Goal: Navigation & Orientation: Find specific page/section

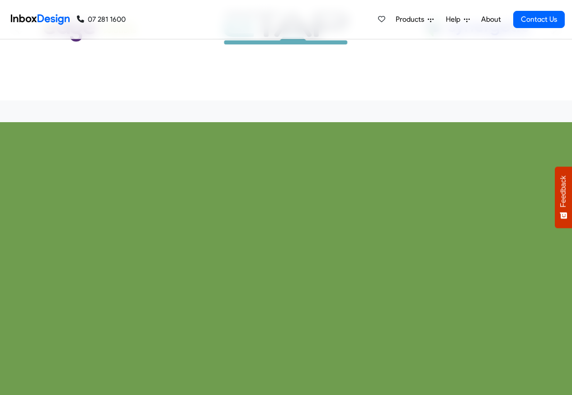
checkbox input "true"
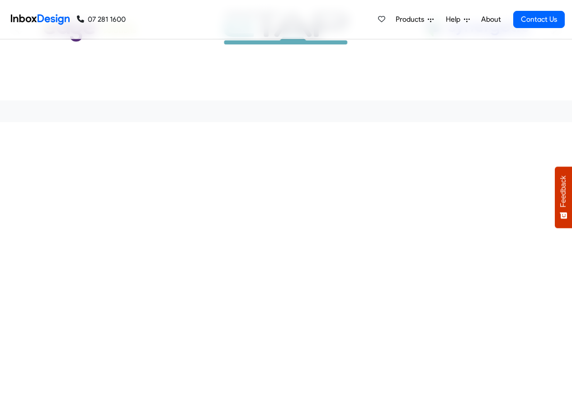
checkbox input "true"
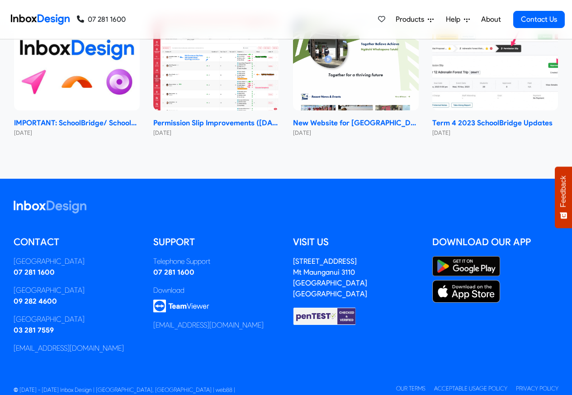
checkbox input "true"
click at [491, 19] on link "About" at bounding box center [491, 19] width 25 height 18
